Goal: Task Accomplishment & Management: Complete application form

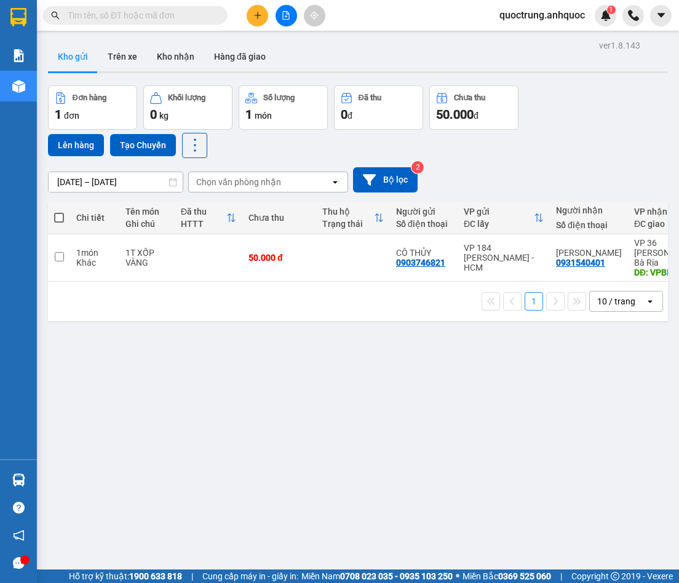
click at [263, 19] on button at bounding box center [258, 16] width 22 height 22
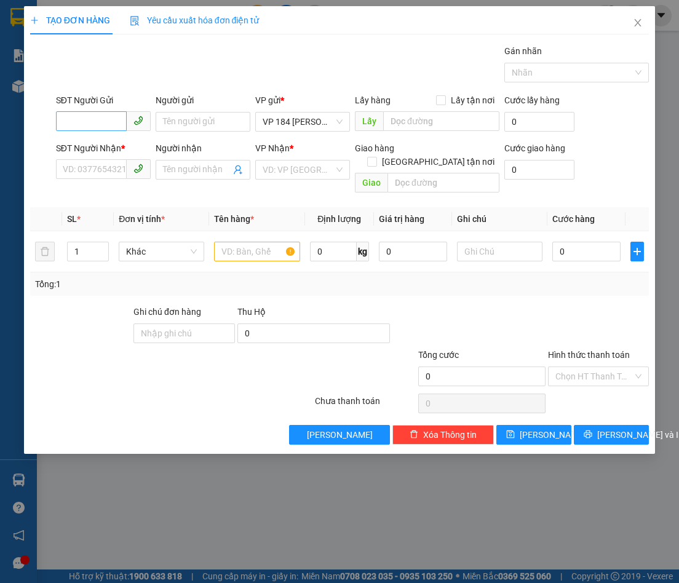
click at [119, 131] on div "SĐT Người Gửi VD: 0371234567" at bounding box center [103, 114] width 95 height 43
click at [104, 124] on input "SĐT Người Gửi" at bounding box center [91, 121] width 71 height 20
click at [105, 153] on div "0988649134 - ANH DU" at bounding box center [106, 147] width 86 height 14
type input "0988649134"
type input "ANH DU"
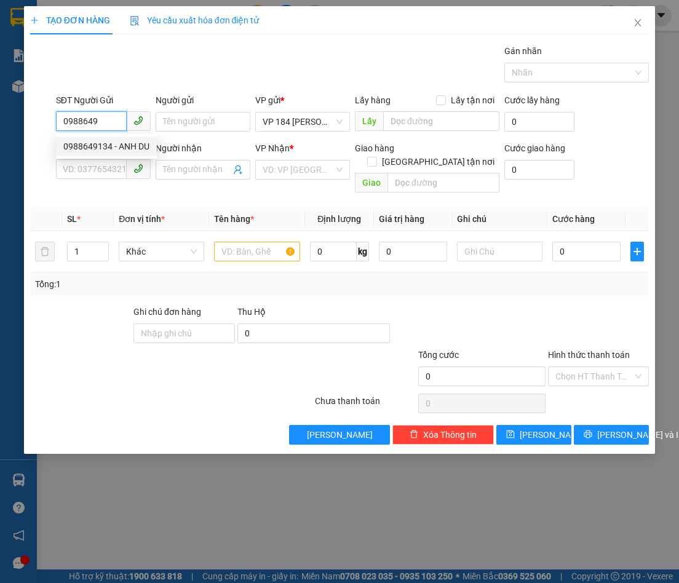
type input "0906659560"
type input "ANH PHÁT"
type input "VPVT"
type input "TM 10/9 VP184 HẢO"
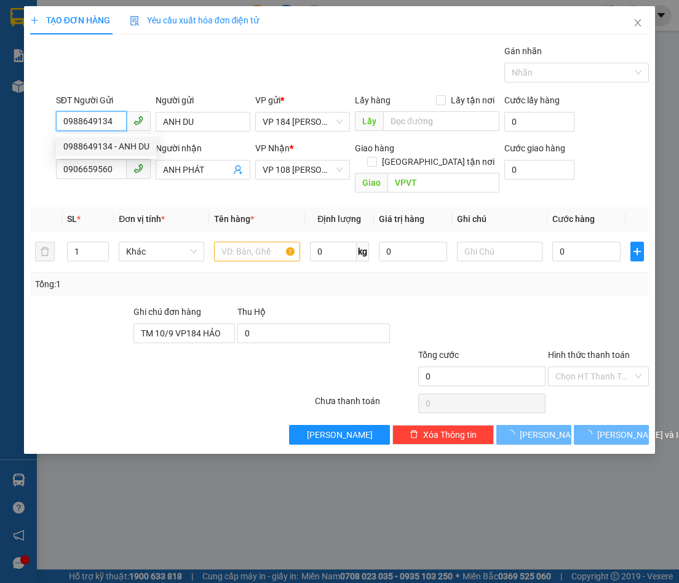
type input "30.000"
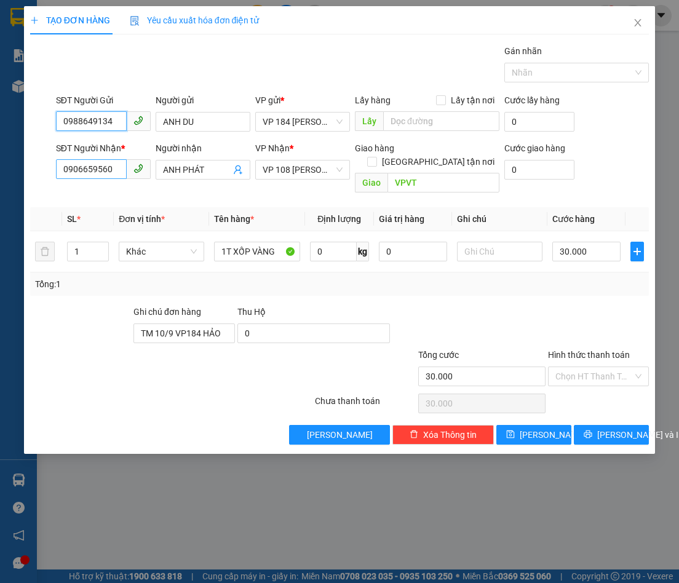
type input "0988649134"
drag, startPoint x: 113, startPoint y: 172, endPoint x: -12, endPoint y: 164, distance: 125.2
click at [0, 164] on html "Kết quả tìm kiếm ( 0 ) Bộ lọc No Data quoctrung.anhquoc 1 Báo cáo Báo cáo dòng …" at bounding box center [339, 291] width 679 height 583
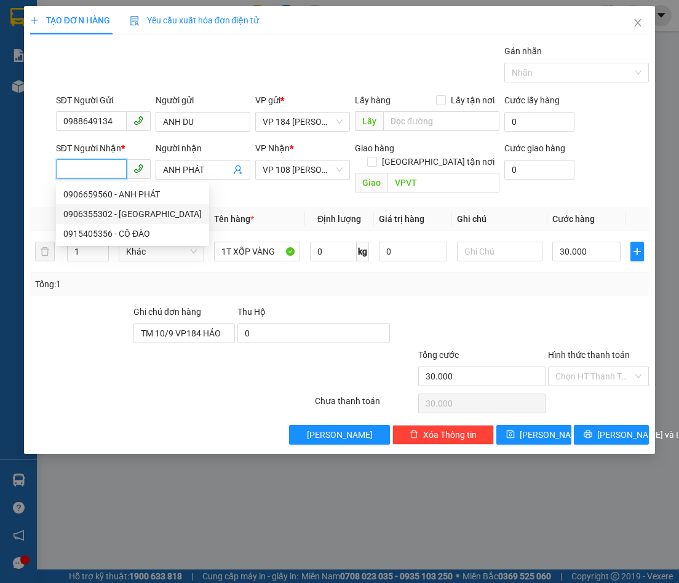
click at [82, 213] on div "0906355302 - [GEOGRAPHIC_DATA]" at bounding box center [132, 214] width 138 height 14
type input "0906355302"
type input "ANH TÂN"
type input "120.000"
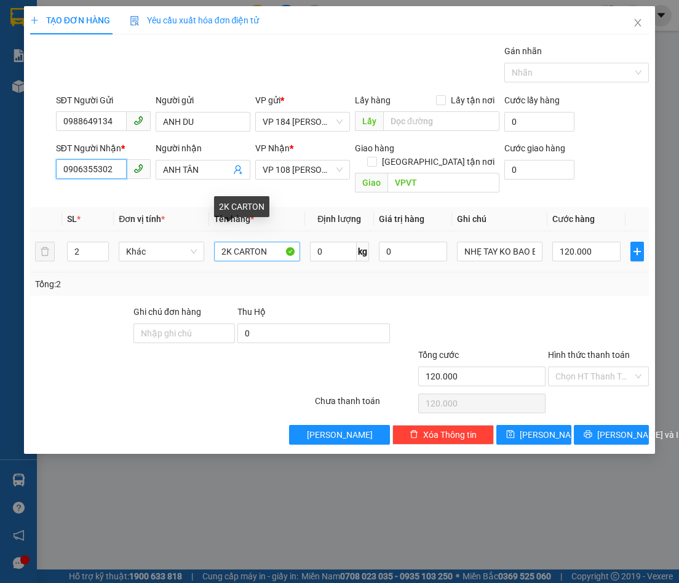
type input "0906355302"
drag, startPoint x: 267, startPoint y: 243, endPoint x: 158, endPoint y: 243, distance: 108.9
click at [158, 243] on tr "2 Khác 2K CARTON 0 kg 0 NHẸ TAY KO BAO BỂ 120.000" at bounding box center [339, 251] width 619 height 41
type input "1T AQUA"
type input "1"
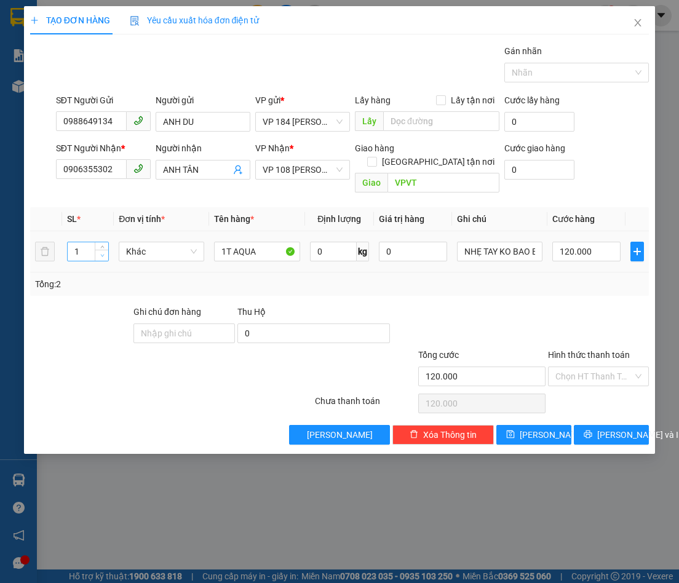
click at [101, 253] on icon "down" at bounding box center [102, 255] width 4 height 4
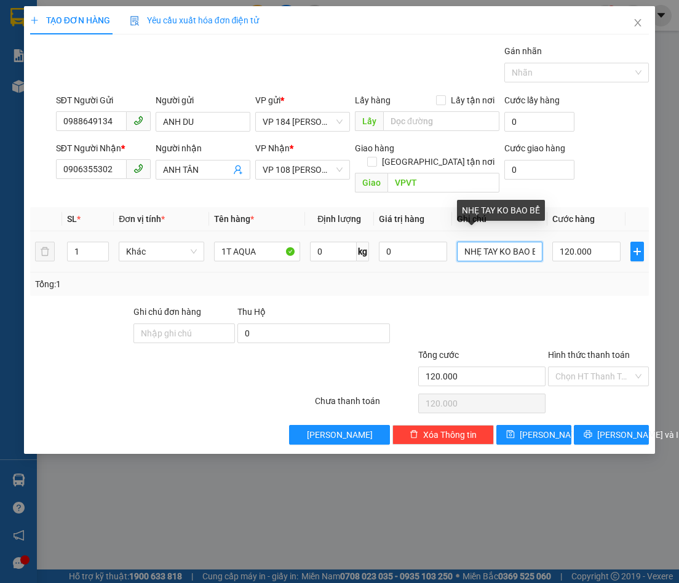
scroll to position [0, 7]
drag, startPoint x: 464, startPoint y: 240, endPoint x: 680, endPoint y: 242, distance: 215.9
click at [678, 242] on html "Kết quả tìm kiếm ( 0 ) Bộ lọc No Data quoctrung.anhquoc 1 Báo cáo Báo cáo dòng …" at bounding box center [339, 291] width 679 height 583
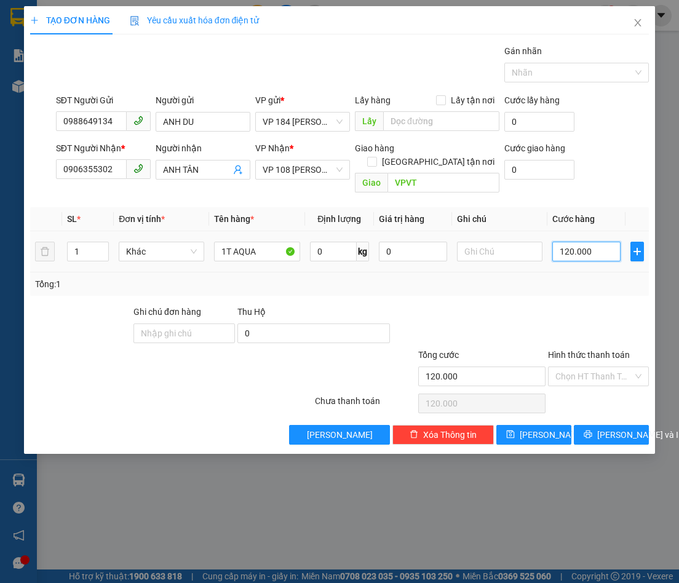
click at [579, 242] on input "120.000" at bounding box center [586, 252] width 68 height 20
type input "4"
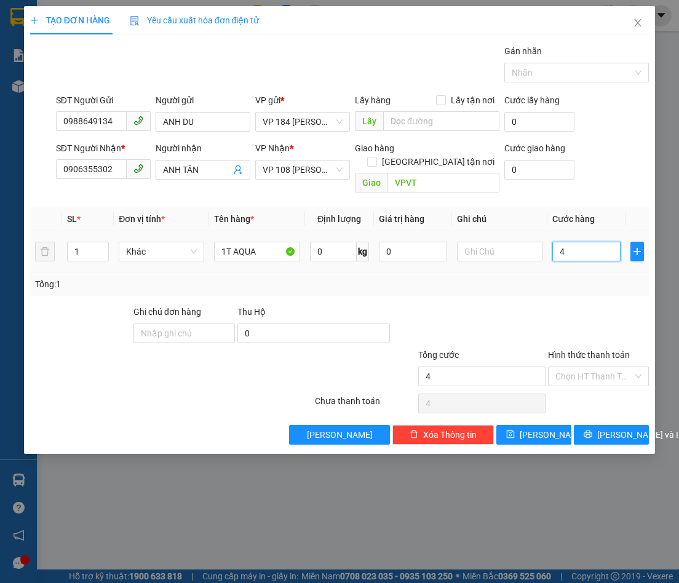
type input "0"
type input "3"
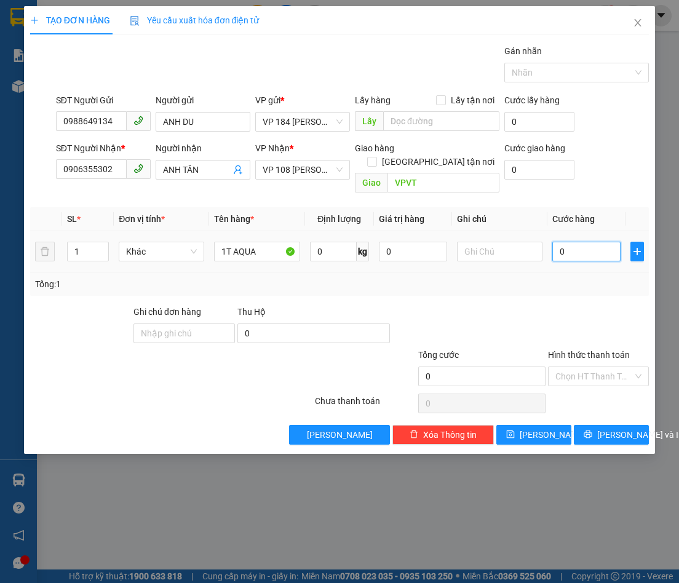
type input "03"
type input "30"
type input "030"
type input "300"
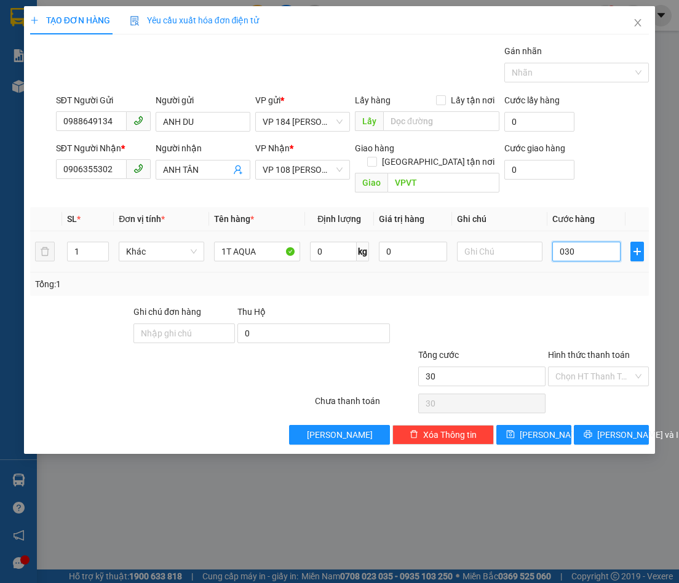
type input "300"
type input "0.300"
type input "3.000"
type input "03.000"
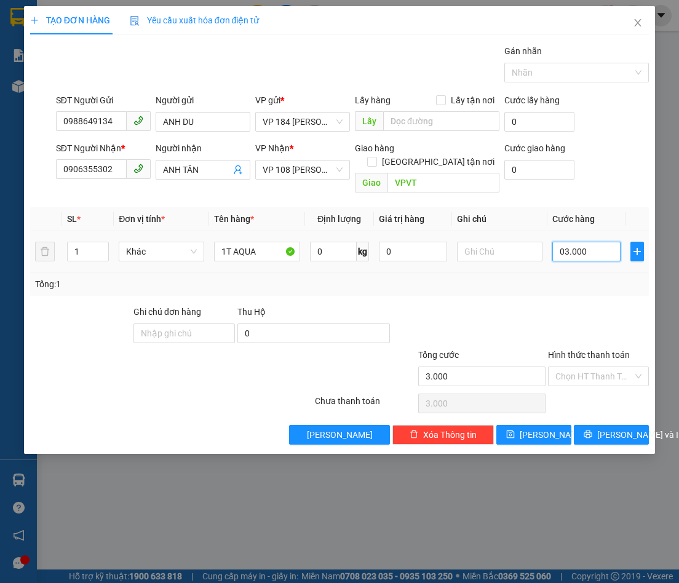
type input "30.000"
click at [609, 352] on div "Hình thức thanh toán" at bounding box center [598, 357] width 101 height 18
click at [584, 367] on input "Hình thức thanh toán" at bounding box center [594, 376] width 78 height 18
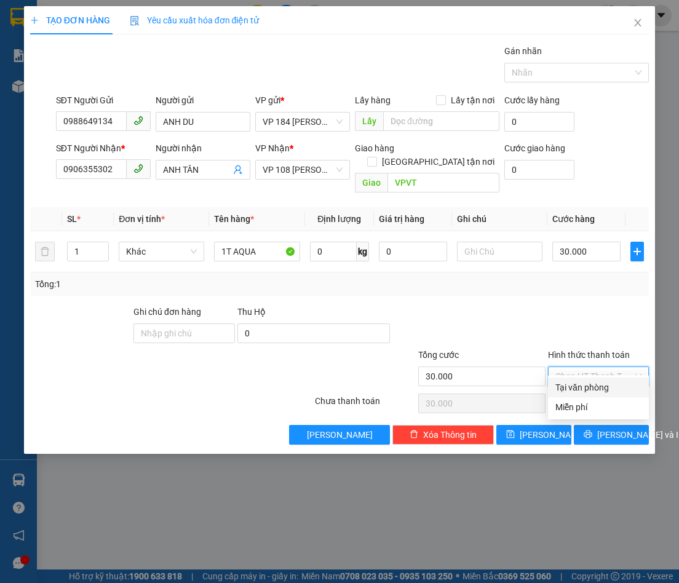
click at [572, 388] on div "Tại văn phòng" at bounding box center [598, 388] width 86 height 14
type input "0"
click at [589, 430] on span "printer" at bounding box center [588, 435] width 9 height 10
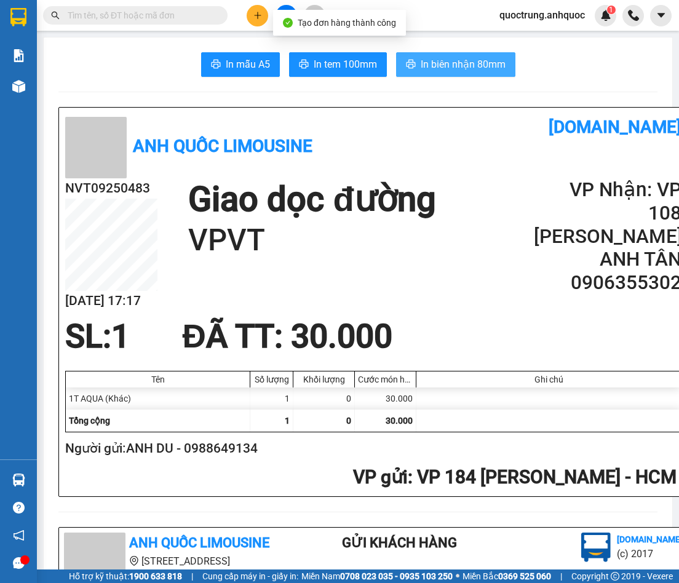
click at [408, 71] on button "In biên nhận 80mm" at bounding box center [455, 64] width 119 height 25
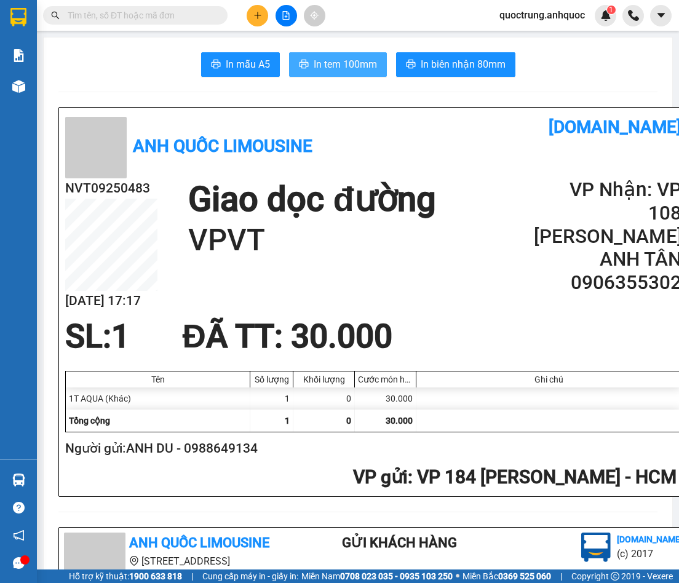
click at [341, 62] on span "In tem 100mm" at bounding box center [345, 64] width 63 height 15
click at [249, 22] on button at bounding box center [258, 16] width 22 height 22
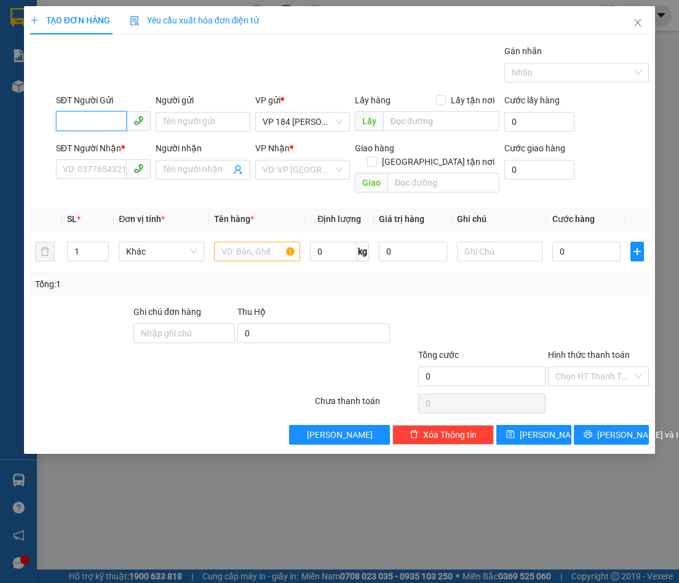
click at [89, 121] on input "SĐT Người Gửi" at bounding box center [91, 121] width 71 height 20
click at [114, 124] on input "0385174203" at bounding box center [91, 121] width 71 height 20
type input "0385174203"
click at [188, 119] on input "Người gửi" at bounding box center [203, 122] width 95 height 20
type input "L"
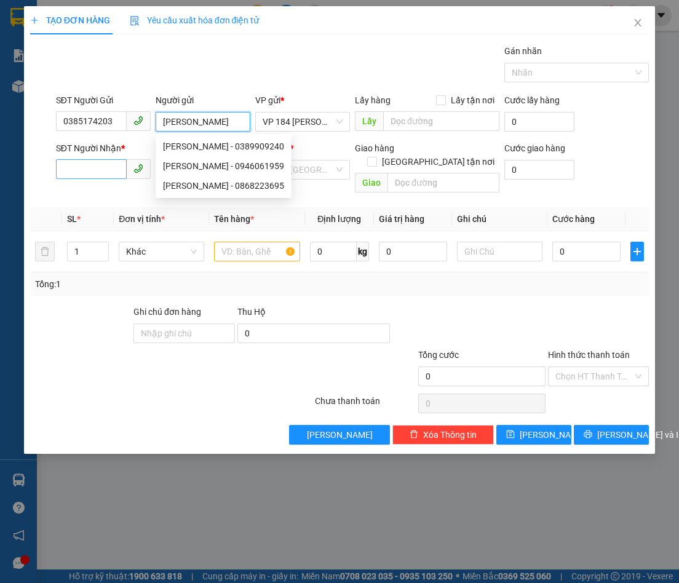
type input "[PERSON_NAME]"
click at [95, 171] on input "SĐT Người Nhận *" at bounding box center [91, 169] width 71 height 20
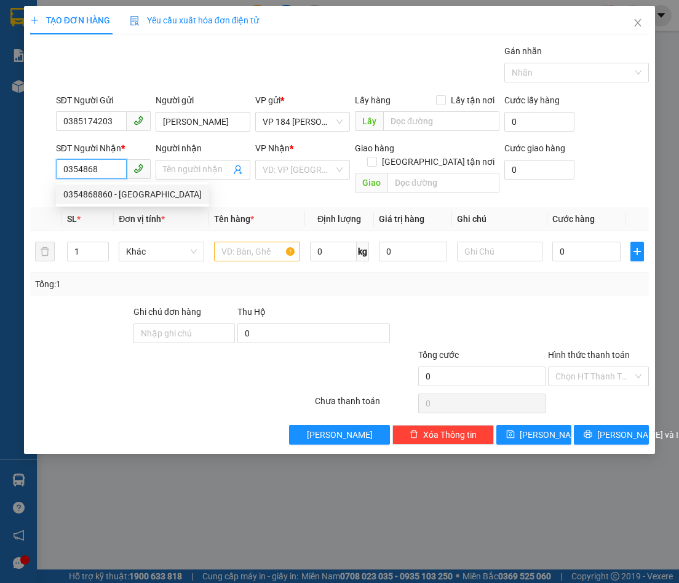
click at [113, 195] on div "0354868860 - [GEOGRAPHIC_DATA]" at bounding box center [132, 195] width 138 height 14
type input "0354868860"
type input "CẨM TÚ"
type input "VPVT"
type input "30.000"
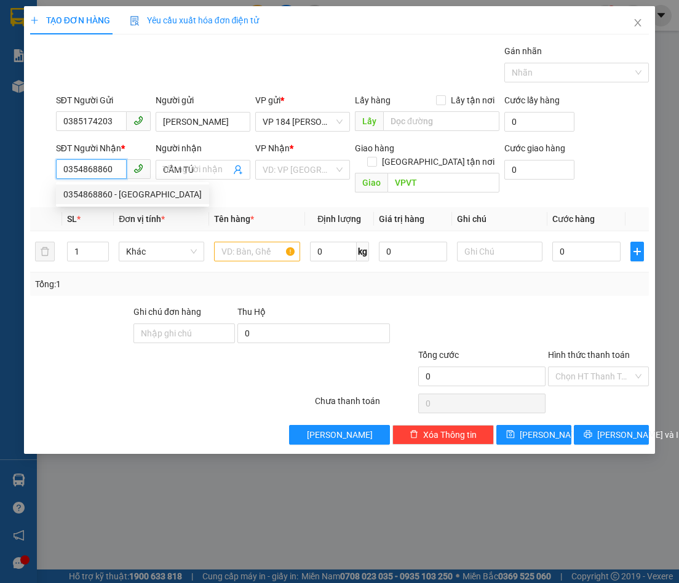
type input "30.000"
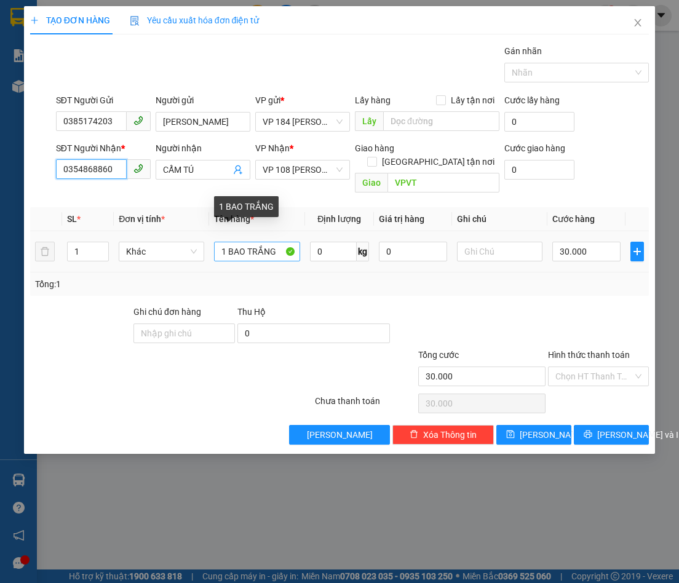
type input "0354868860"
drag, startPoint x: 248, startPoint y: 237, endPoint x: 539, endPoint y: 207, distance: 293.1
click at [528, 212] on table "SL * Đơn vị tính * Tên hàng * Định lượng Giá trị hàng Ghi chú Cước hàng 1 Khác …" at bounding box center [339, 239] width 619 height 65
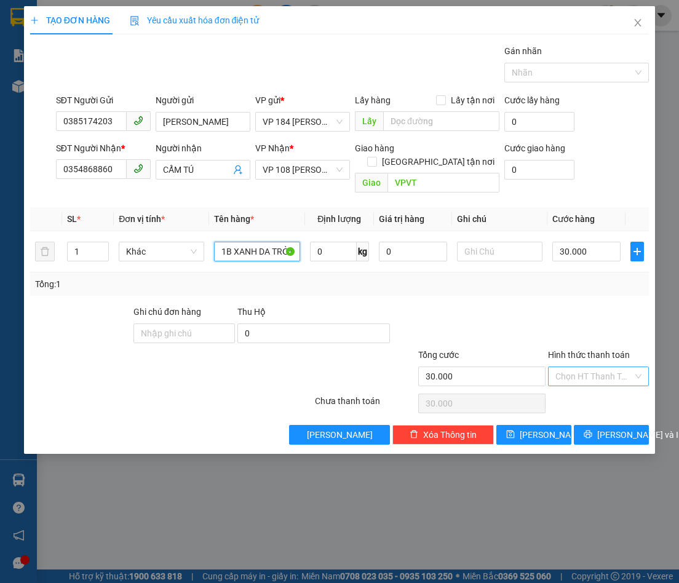
type input "1B XANH DA TRỜI"
click at [576, 368] on input "Hình thức thanh toán" at bounding box center [594, 376] width 78 height 18
click at [605, 388] on div "Tại văn phòng" at bounding box center [598, 388] width 86 height 14
click at [591, 367] on span "Tại văn phòng" at bounding box center [598, 376] width 86 height 18
type input "30.000"
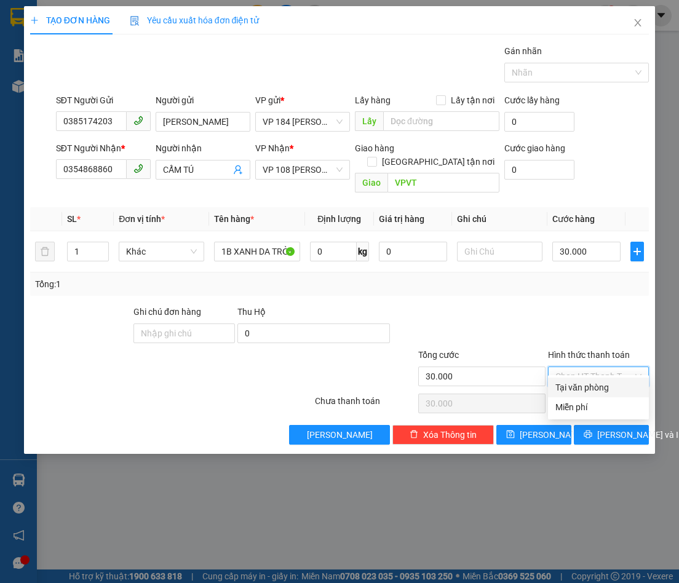
click at [511, 314] on div at bounding box center [469, 326] width 156 height 43
drag, startPoint x: 579, startPoint y: 408, endPoint x: 594, endPoint y: 420, distance: 18.8
click at [581, 411] on div "Transit Pickup Surcharge Ids Transit Deliver Surcharge Ids Transit Deliver Surc…" at bounding box center [339, 244] width 619 height 400
click at [592, 430] on icon "printer" at bounding box center [588, 434] width 9 height 9
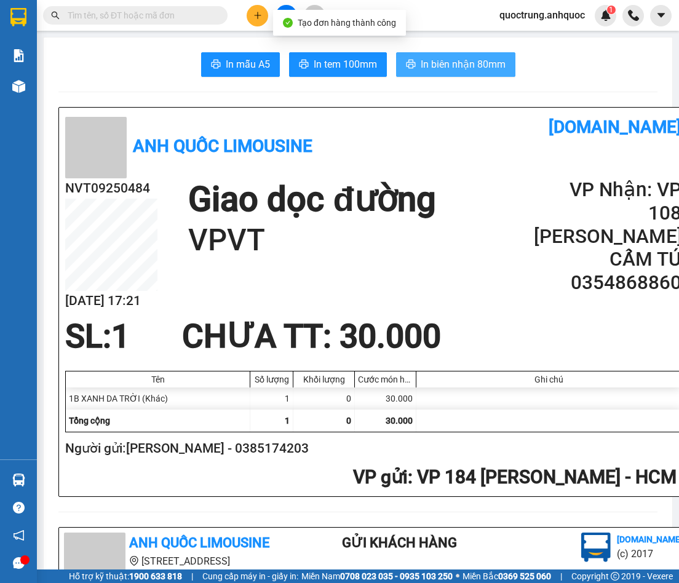
click at [429, 58] on span "In biên nhận 80mm" at bounding box center [463, 64] width 85 height 15
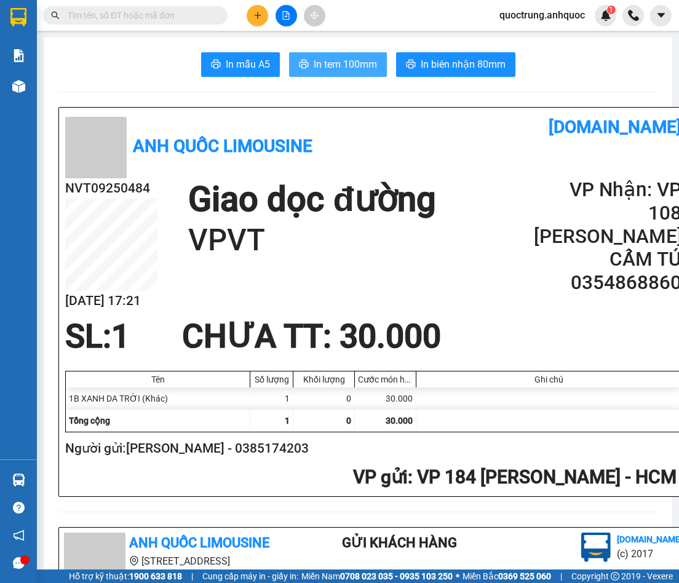
click at [306, 66] on button "In tem 100mm" at bounding box center [338, 64] width 98 height 25
